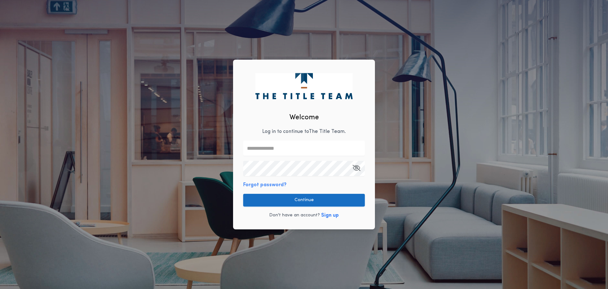
type input "**********"
click at [304, 198] on button "Continue" at bounding box center [304, 200] width 122 height 13
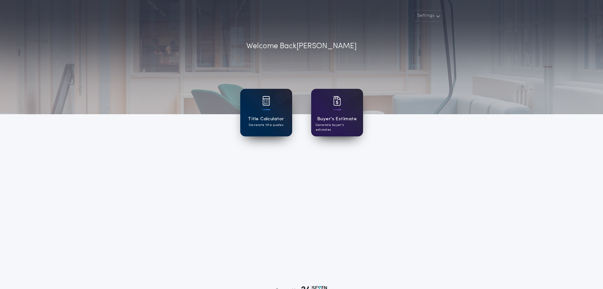
click at [255, 127] on p "Generate title quotes" at bounding box center [266, 125] width 35 height 5
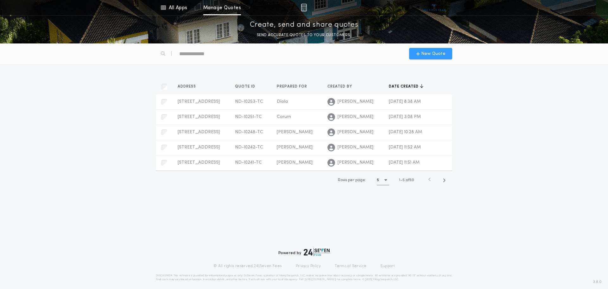
click at [427, 54] on span "New Quote" at bounding box center [433, 53] width 24 height 7
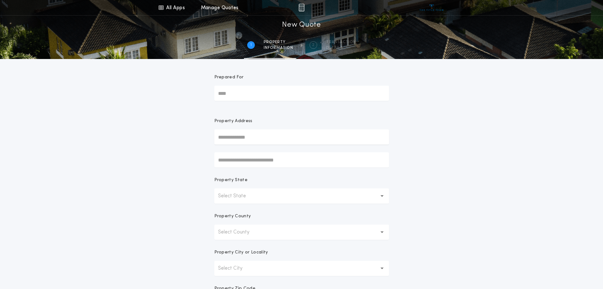
click at [250, 92] on input "Prepared For" at bounding box center [301, 93] width 175 height 15
click at [234, 139] on input "text" at bounding box center [301, 136] width 175 height 15
type input "**********"
click at [239, 152] on button "[STREET_ADDRESS]" at bounding box center [301, 150] width 175 height 10
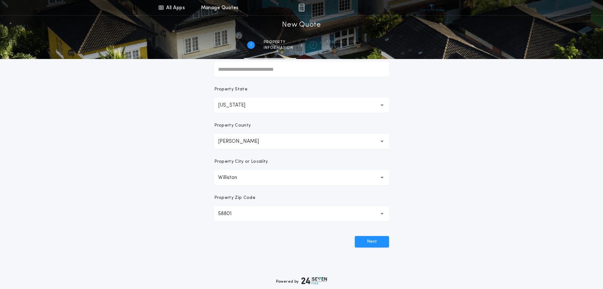
scroll to position [95, 0]
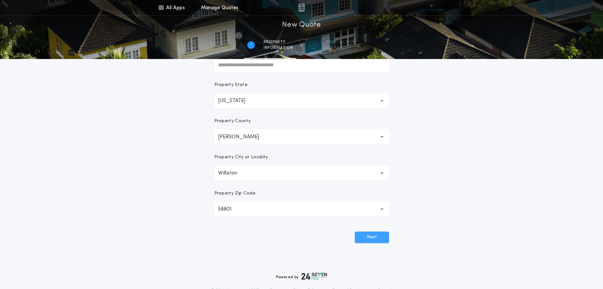
click at [371, 236] on button "Next" at bounding box center [372, 236] width 34 height 11
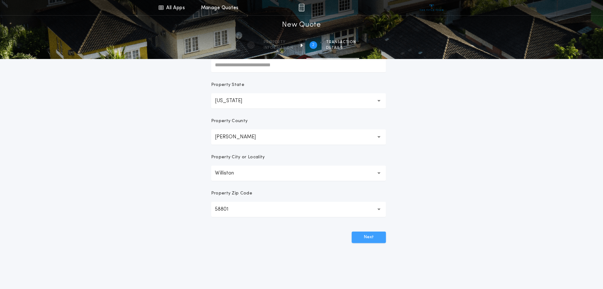
scroll to position [0, 0]
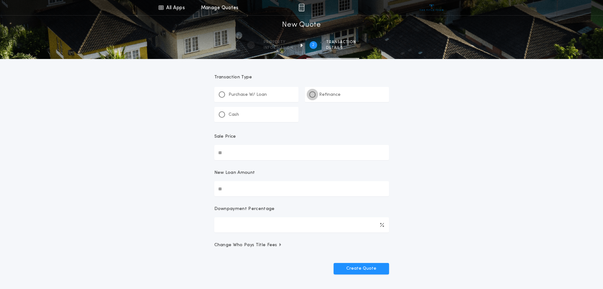
click at [312, 93] on div at bounding box center [312, 94] width 3 height 3
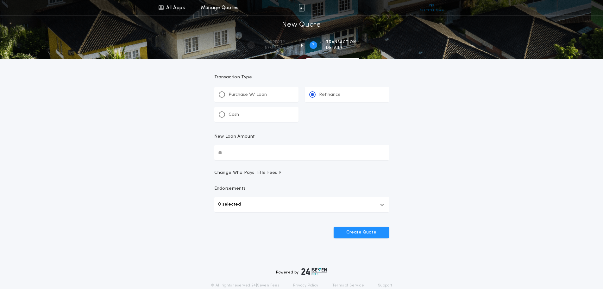
click at [244, 155] on input "New Loan Amount" at bounding box center [301, 152] width 175 height 15
type input "********"
click at [375, 206] on button "0 selected" at bounding box center [301, 204] width 175 height 15
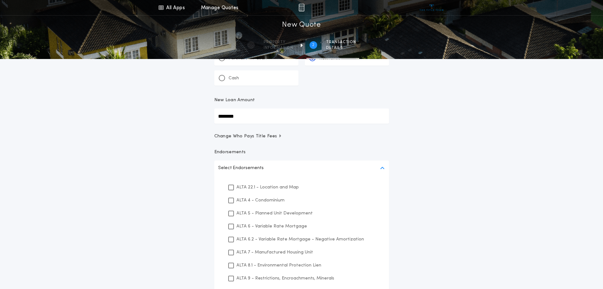
scroll to position [42, 0]
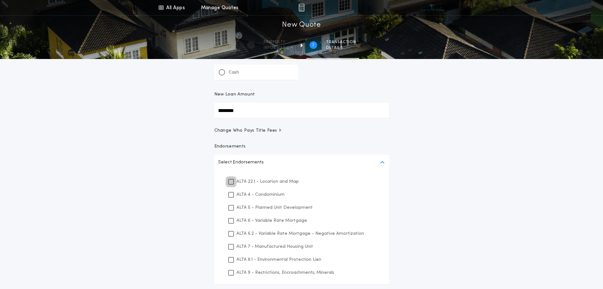
click at [231, 181] on icon at bounding box center [231, 181] width 4 height 4
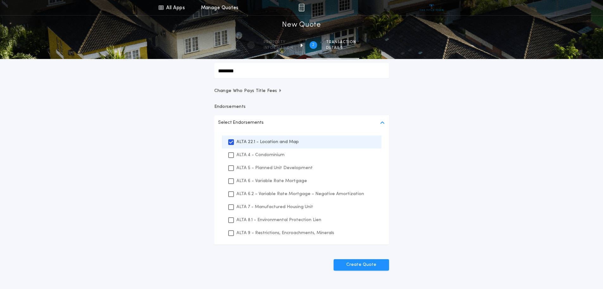
scroll to position [85, 0]
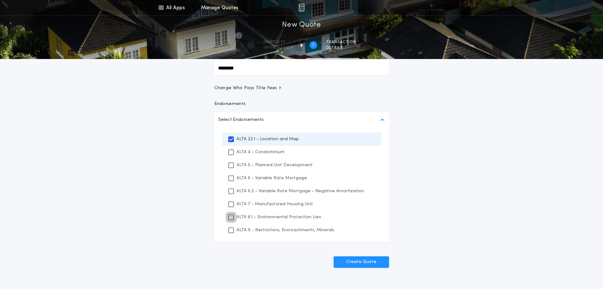
click at [233, 217] on icon at bounding box center [231, 217] width 4 height 4
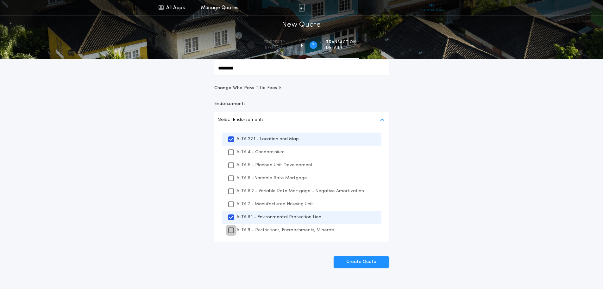
click at [232, 229] on icon at bounding box center [231, 230] width 4 height 4
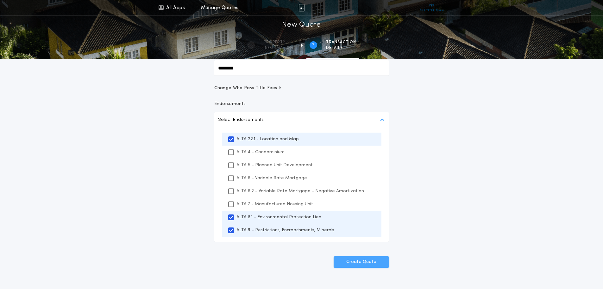
click at [361, 262] on button "Create Quote" at bounding box center [361, 261] width 55 height 11
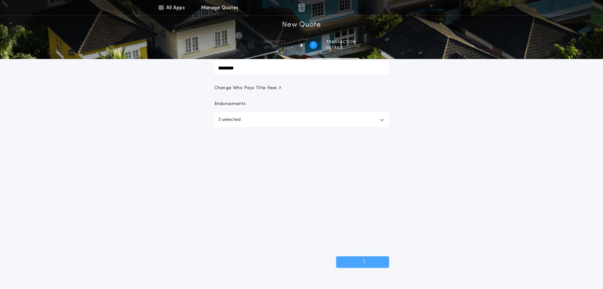
scroll to position [24, 0]
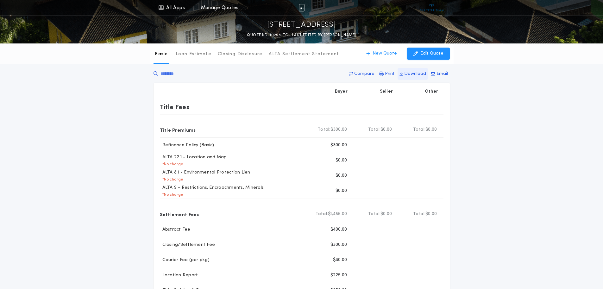
click at [416, 73] on p "Download" at bounding box center [415, 74] width 22 height 6
